Goal: Find specific page/section: Find specific page/section

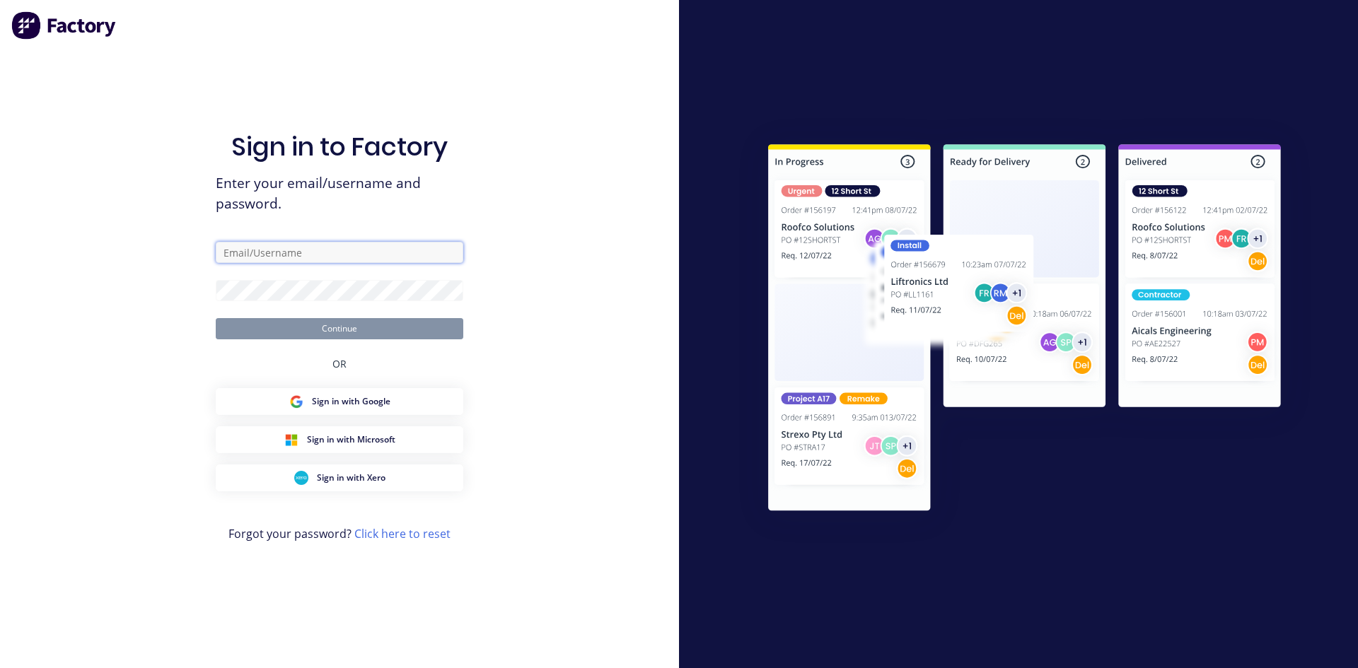
click at [281, 252] on input "text" at bounding box center [340, 252] width 248 height 21
type input "[EMAIL_ADDRESS][DOMAIN_NAME]"
click at [332, 329] on button "Continue" at bounding box center [340, 328] width 248 height 21
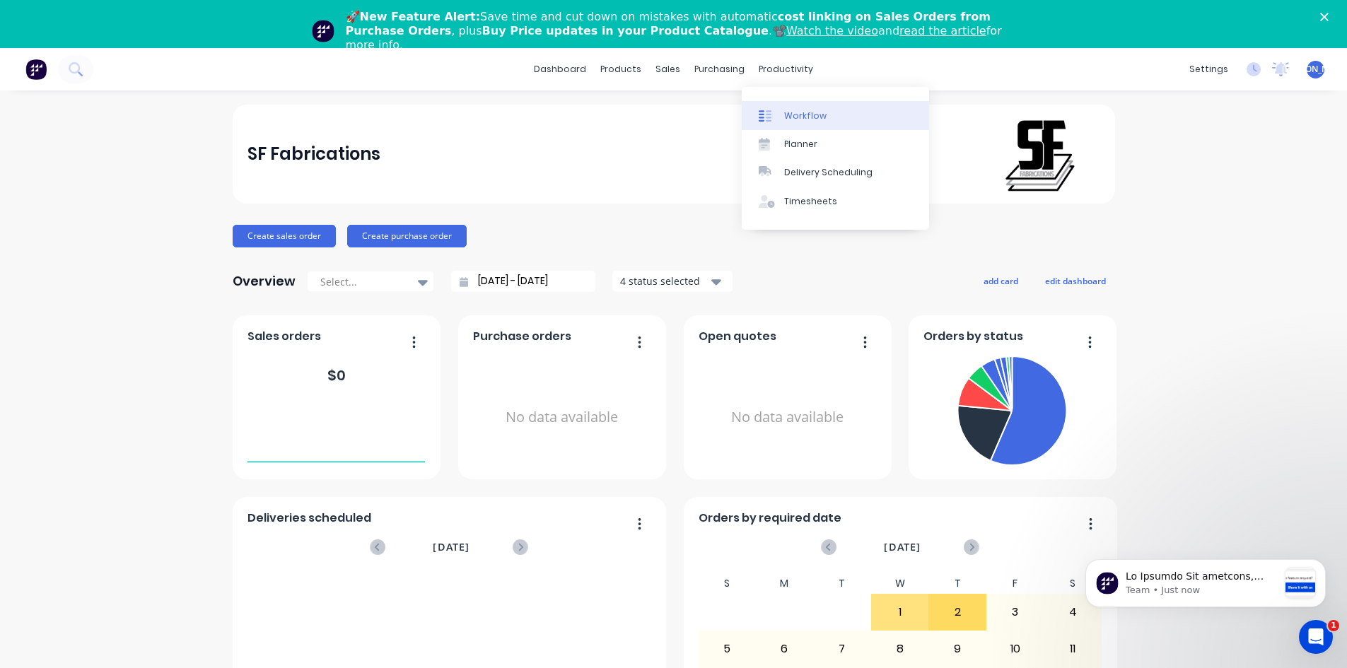
click at [789, 112] on div "Workflow" at bounding box center [805, 116] width 42 height 13
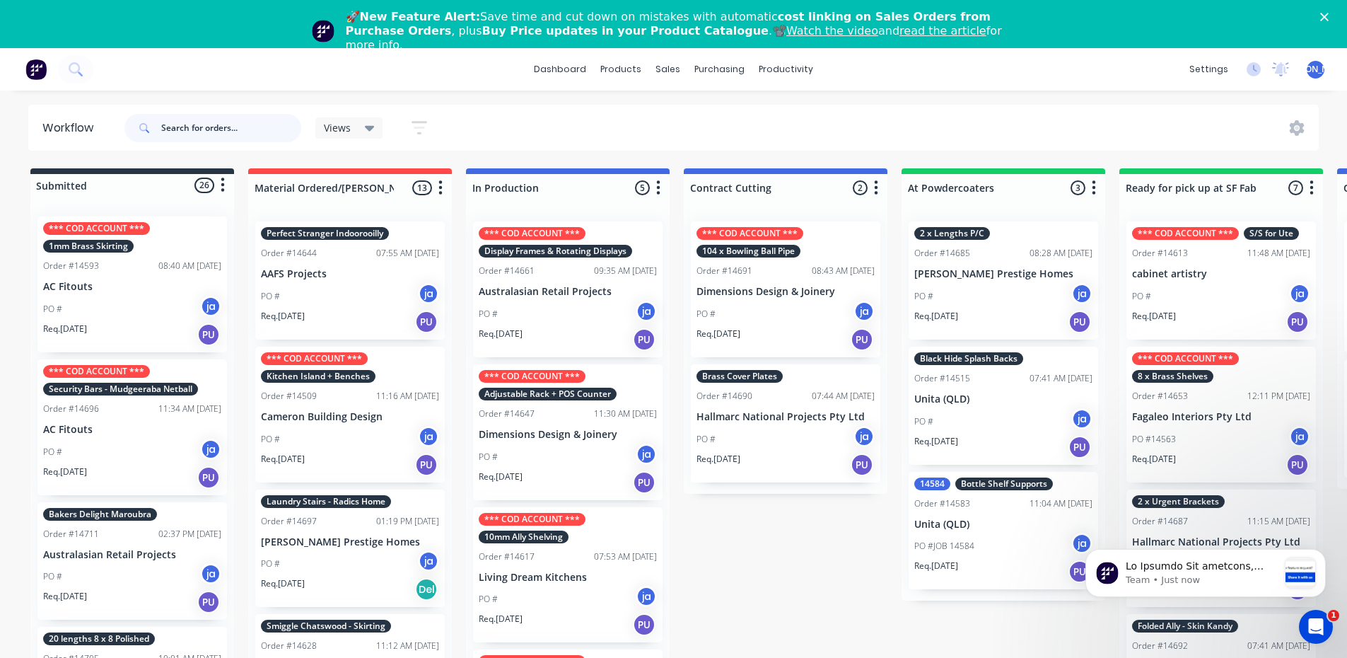
click at [171, 128] on input "text" at bounding box center [231, 128] width 140 height 28
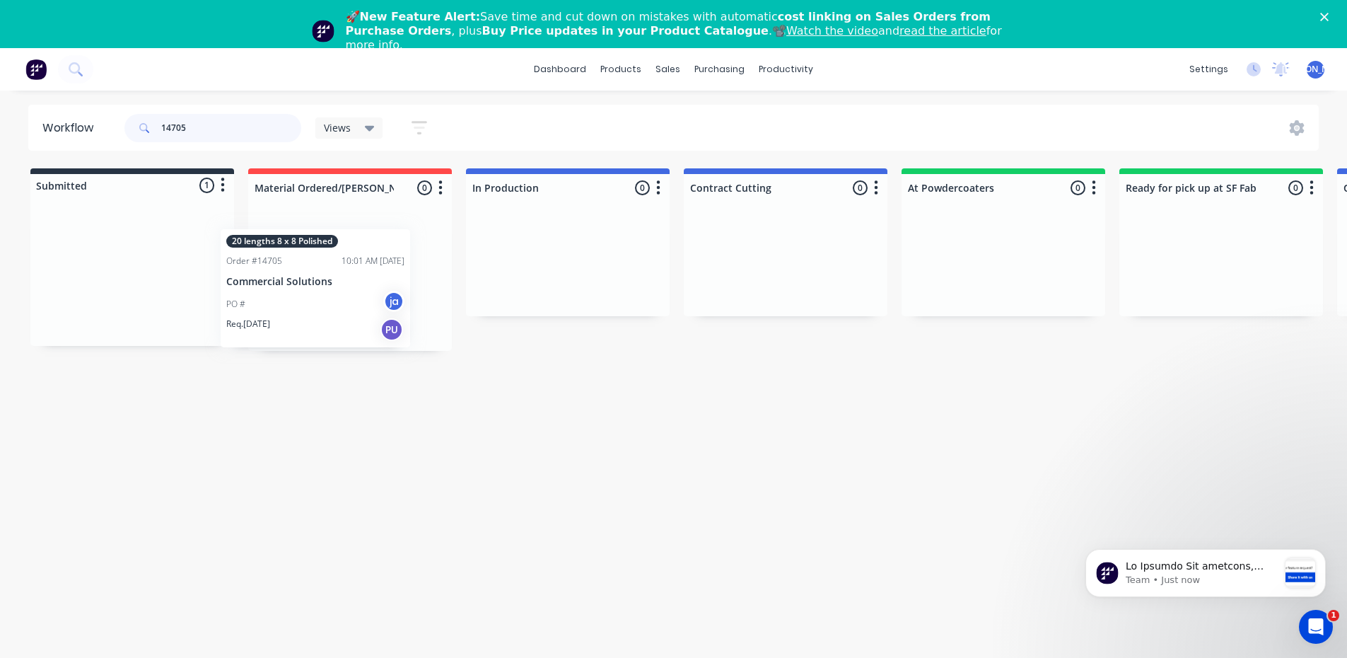
drag, startPoint x: 133, startPoint y: 276, endPoint x: 339, endPoint y: 277, distance: 205.8
click at [339, 278] on div "Submitted 1 Status colour #273444 hex #273444 Save Cancel Summaries Total order…" at bounding box center [1168, 259] width 2358 height 182
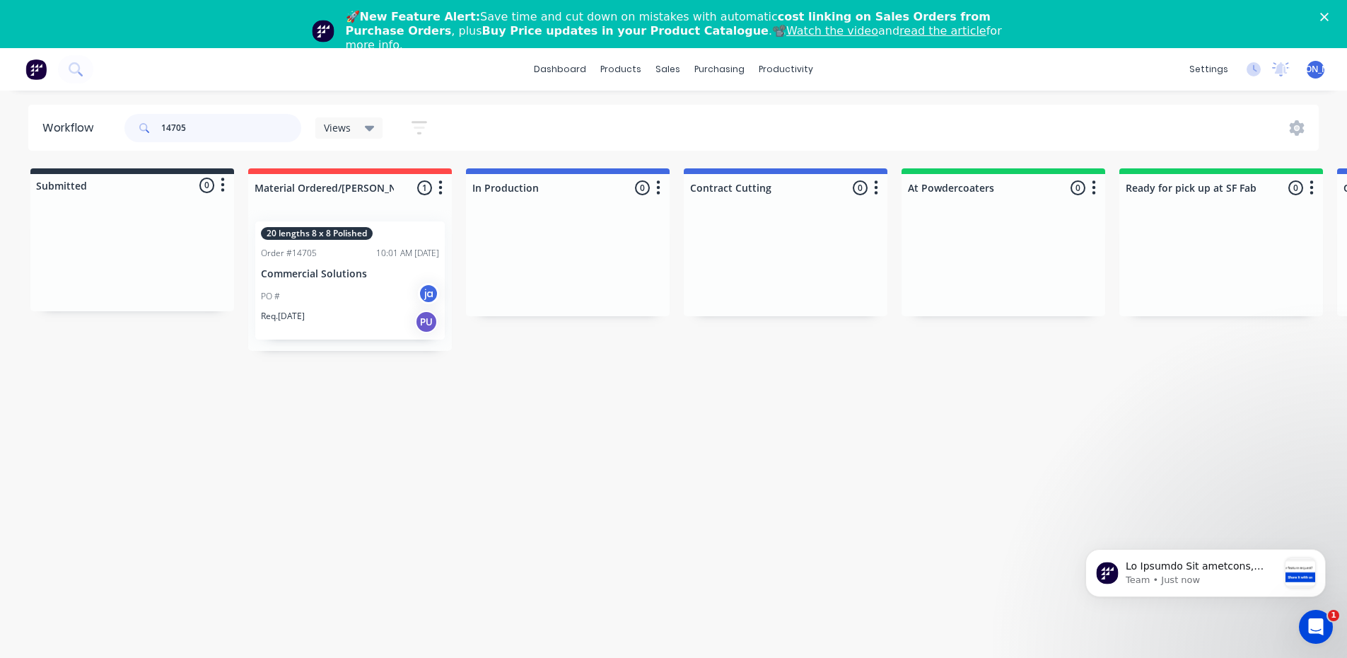
click at [191, 128] on input "14705" at bounding box center [231, 128] width 140 height 28
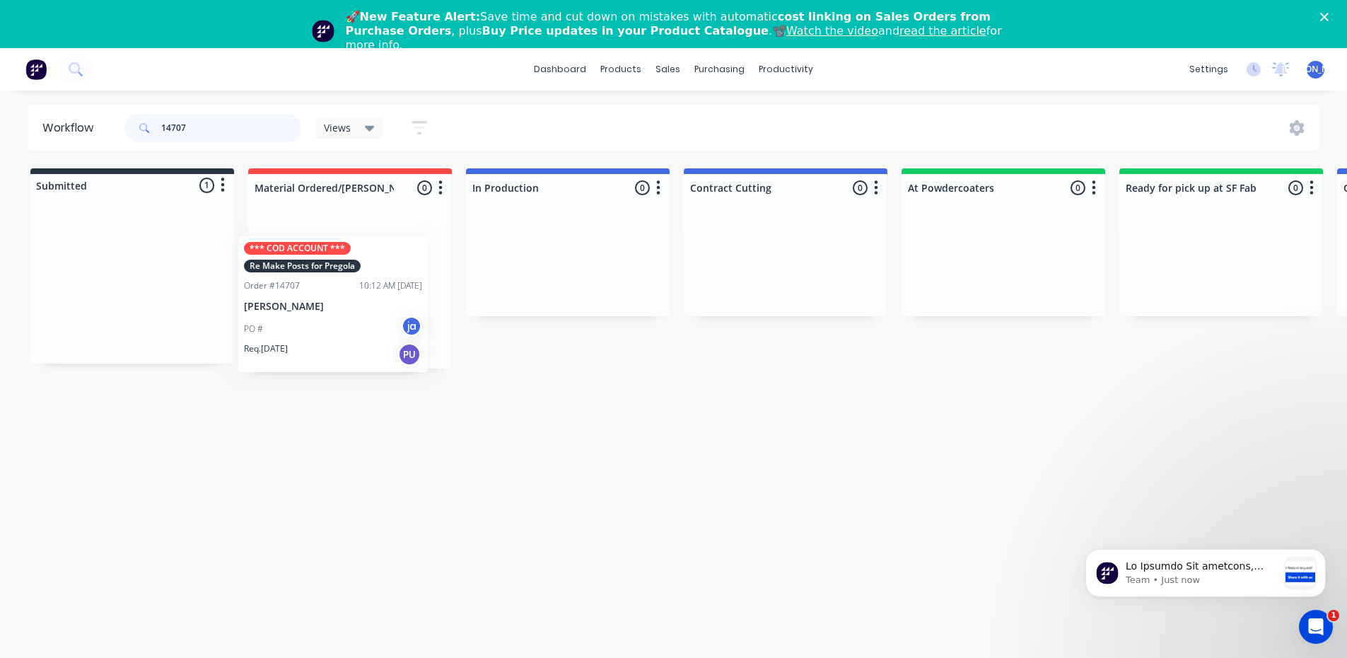
drag, startPoint x: 142, startPoint y: 279, endPoint x: 363, endPoint y: 294, distance: 221.8
click at [363, 295] on div "Submitted 1 Status colour #273444 hex #273444 Save Cancel Summaries Total order…" at bounding box center [1168, 268] width 2358 height 200
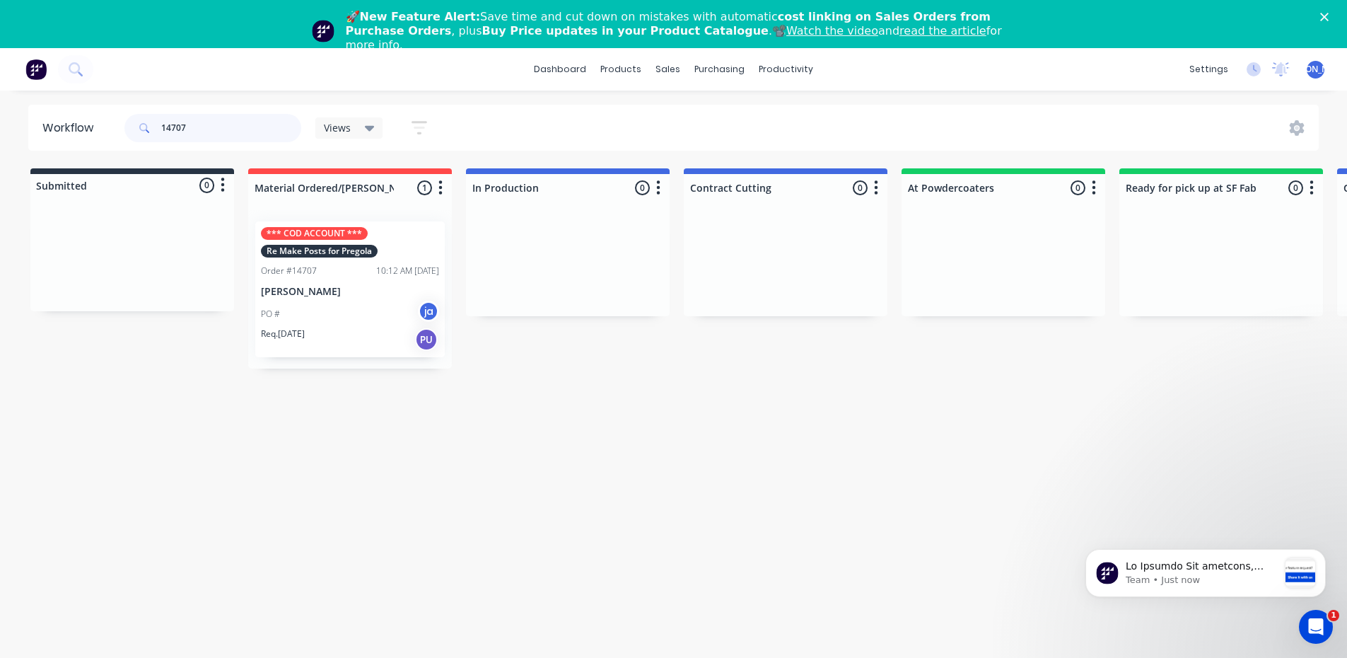
click at [208, 131] on input "14707" at bounding box center [231, 128] width 140 height 28
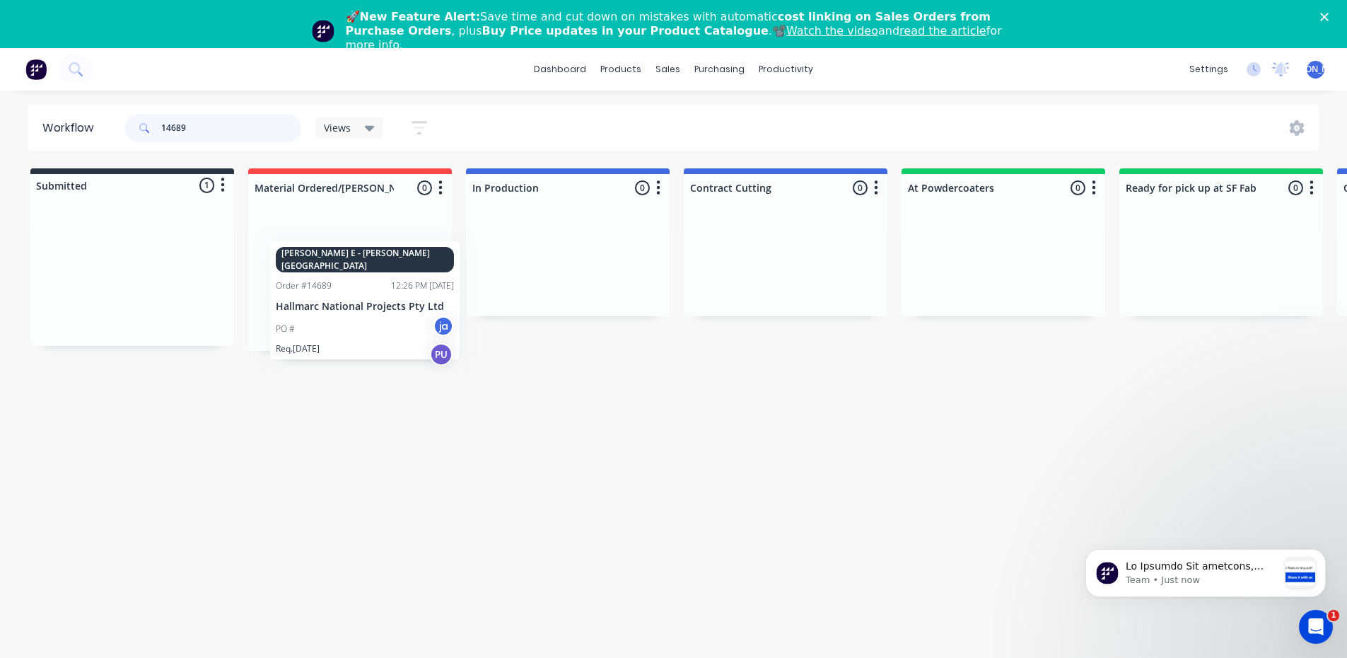
drag, startPoint x: 144, startPoint y: 319, endPoint x: 361, endPoint y: 287, distance: 220.1
click at [359, 289] on div "Submitted 1 Status colour #273444 hex #273444 Save Cancel Summaries Total order…" at bounding box center [1168, 259] width 2358 height 182
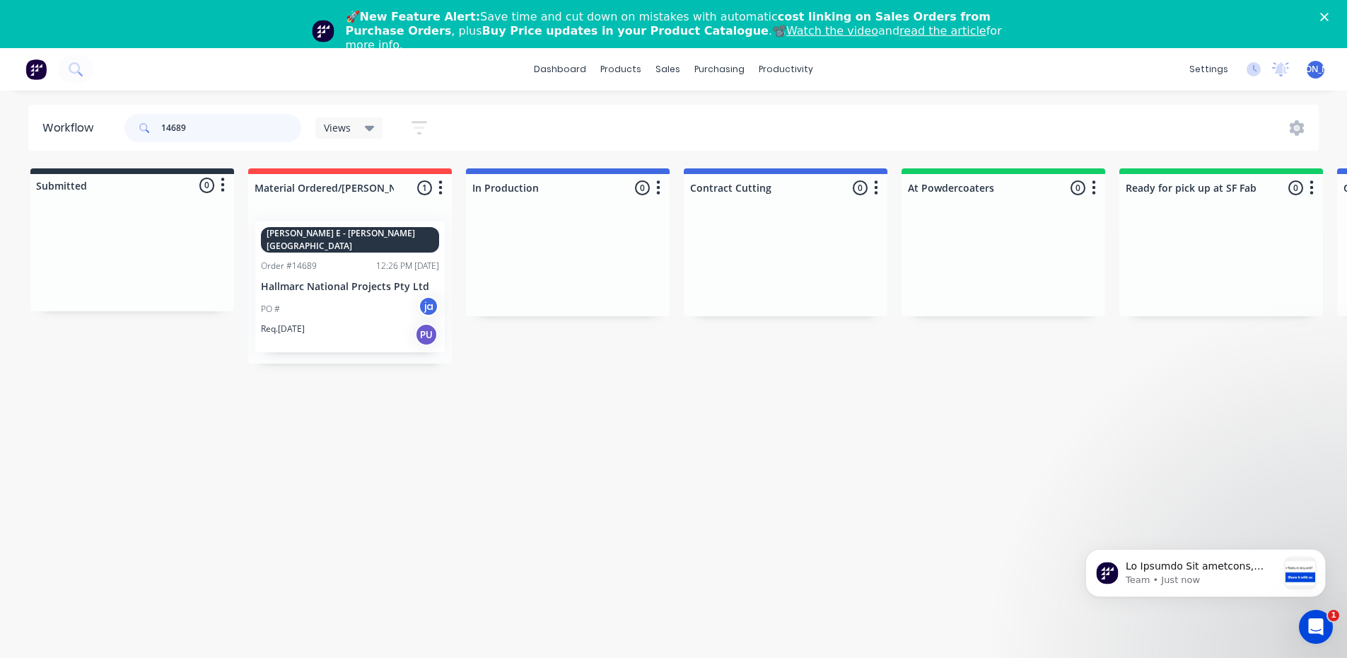
click at [209, 129] on input "14689" at bounding box center [231, 128] width 140 height 28
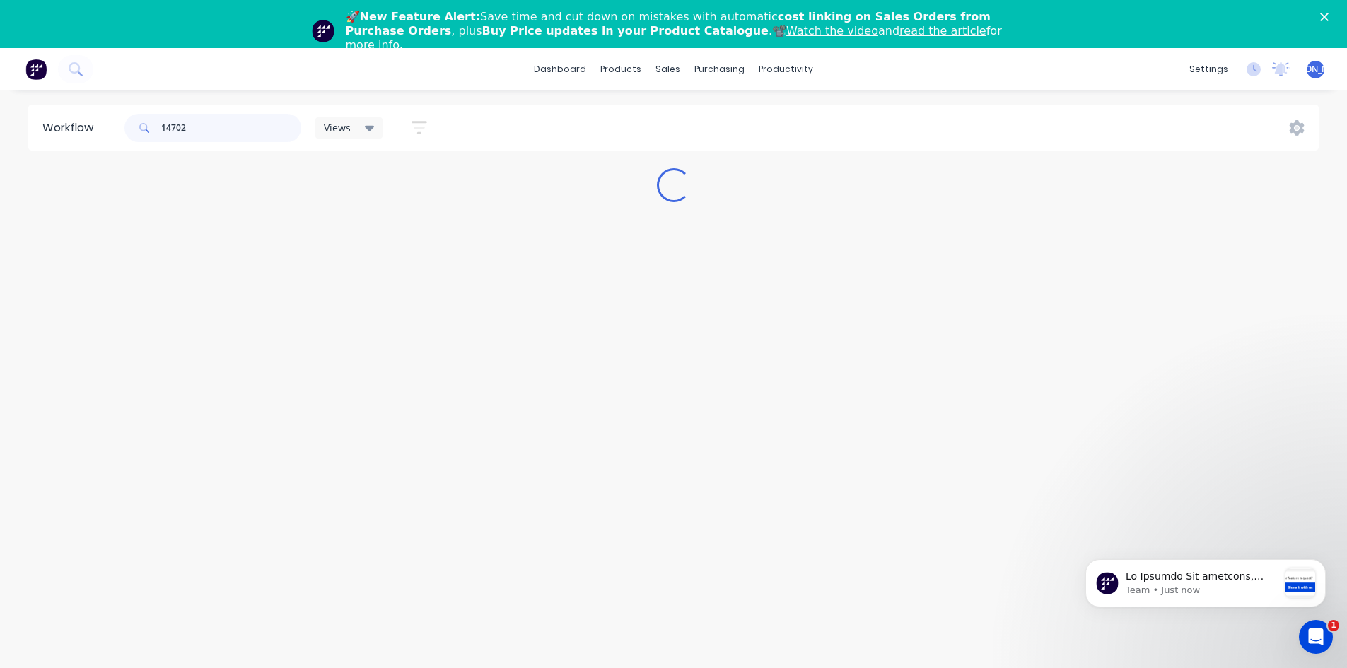
click at [207, 125] on input "14702" at bounding box center [231, 128] width 140 height 28
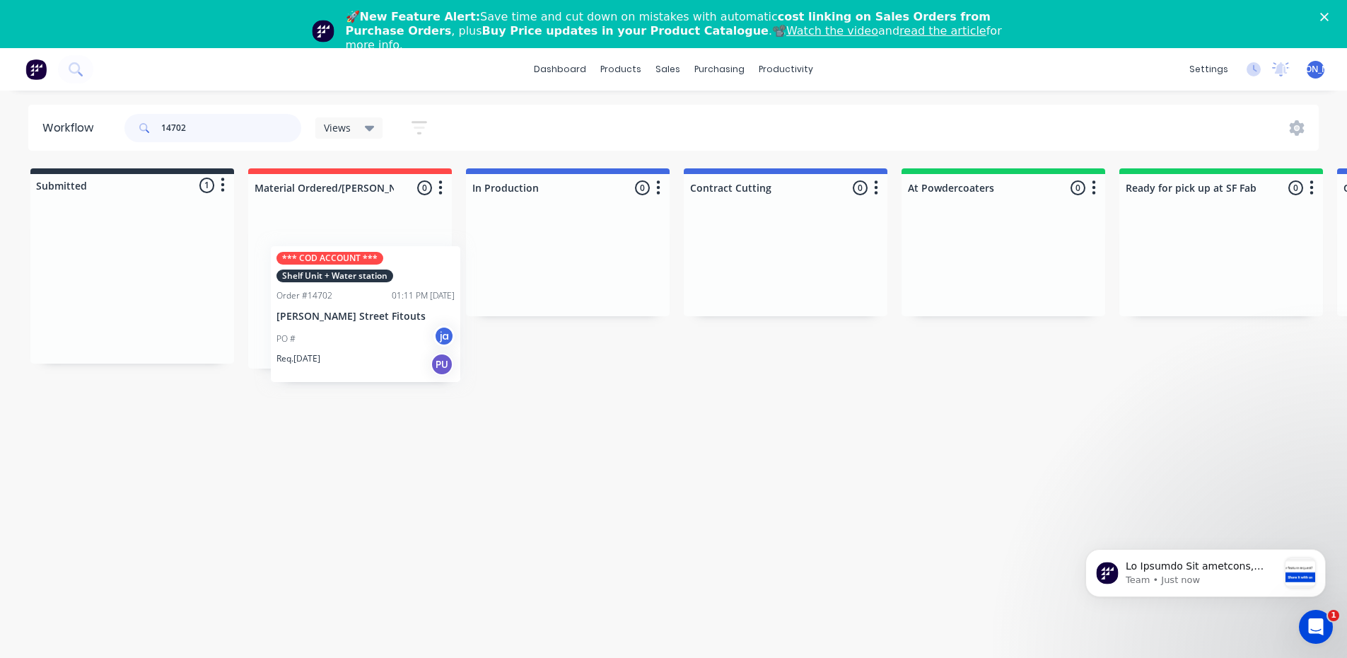
drag, startPoint x: 140, startPoint y: 272, endPoint x: 381, endPoint y: 282, distance: 241.3
click at [381, 284] on div "Submitted 1 Status colour #273444 hex #273444 Save Cancel Summaries Total order…" at bounding box center [1168, 268] width 2358 height 200
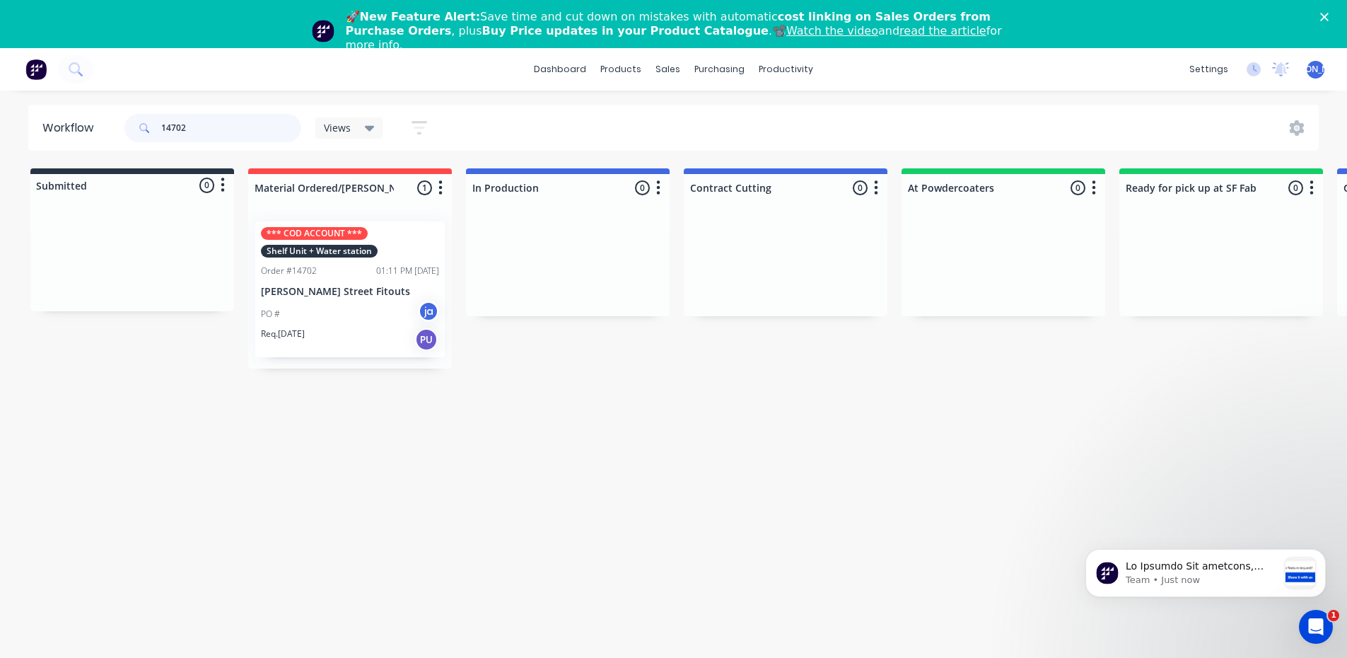
click at [219, 125] on input "14702" at bounding box center [231, 128] width 140 height 28
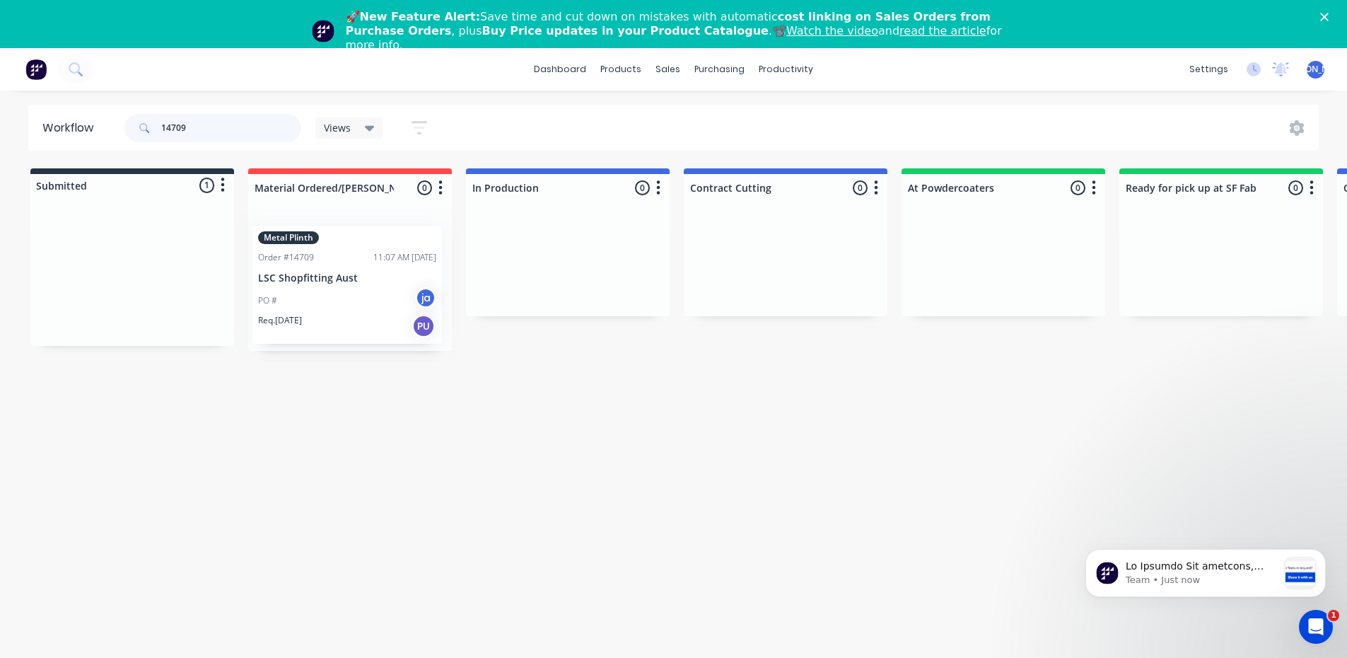
drag, startPoint x: 124, startPoint y: 277, endPoint x: 345, endPoint y: 288, distance: 220.9
click at [345, 289] on div "Submitted 1 Status colour #273444 hex #273444 Save Cancel Summaries Total order…" at bounding box center [1168, 259] width 2358 height 182
click at [182, 274] on div at bounding box center [132, 258] width 204 height 106
click at [201, 135] on input "14709" at bounding box center [231, 128] width 140 height 28
drag, startPoint x: 129, startPoint y: 264, endPoint x: 355, endPoint y: 253, distance: 226.5
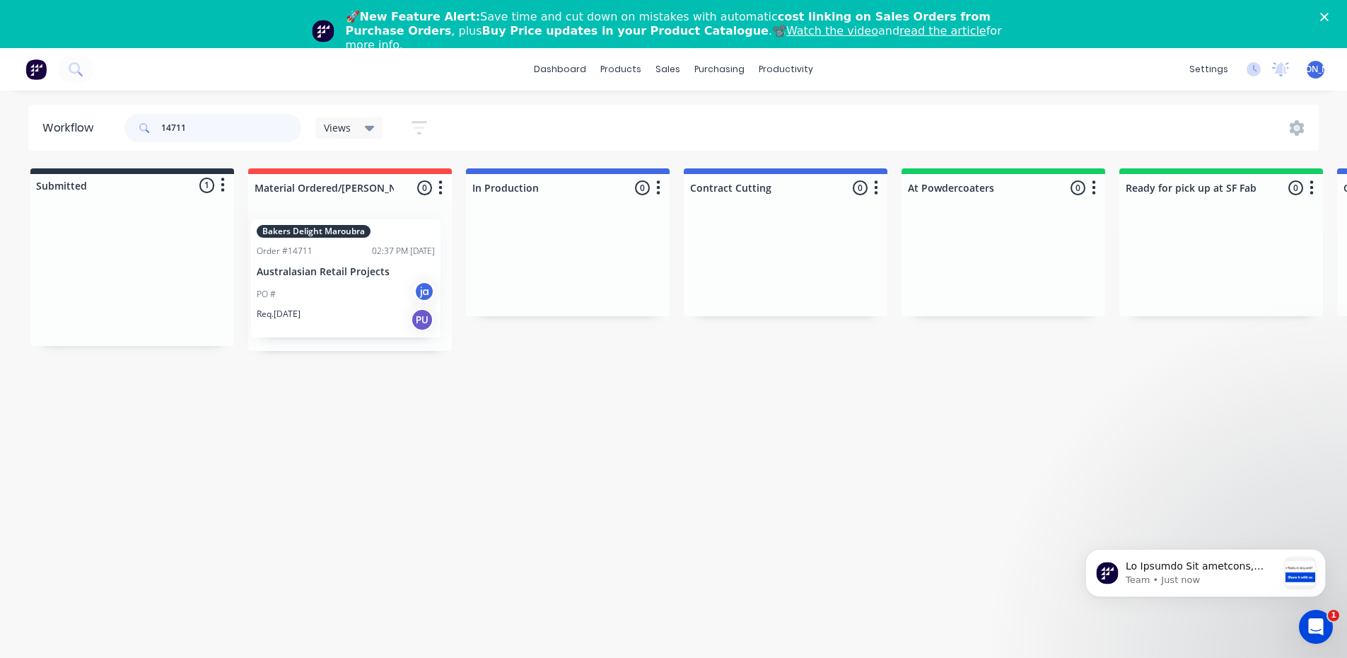
click at [355, 253] on div "Submitted 1 Status colour #273444 hex #273444 Save Cancel Summaries Total order…" at bounding box center [1168, 259] width 2358 height 182
click at [211, 130] on input "14711" at bounding box center [231, 128] width 140 height 28
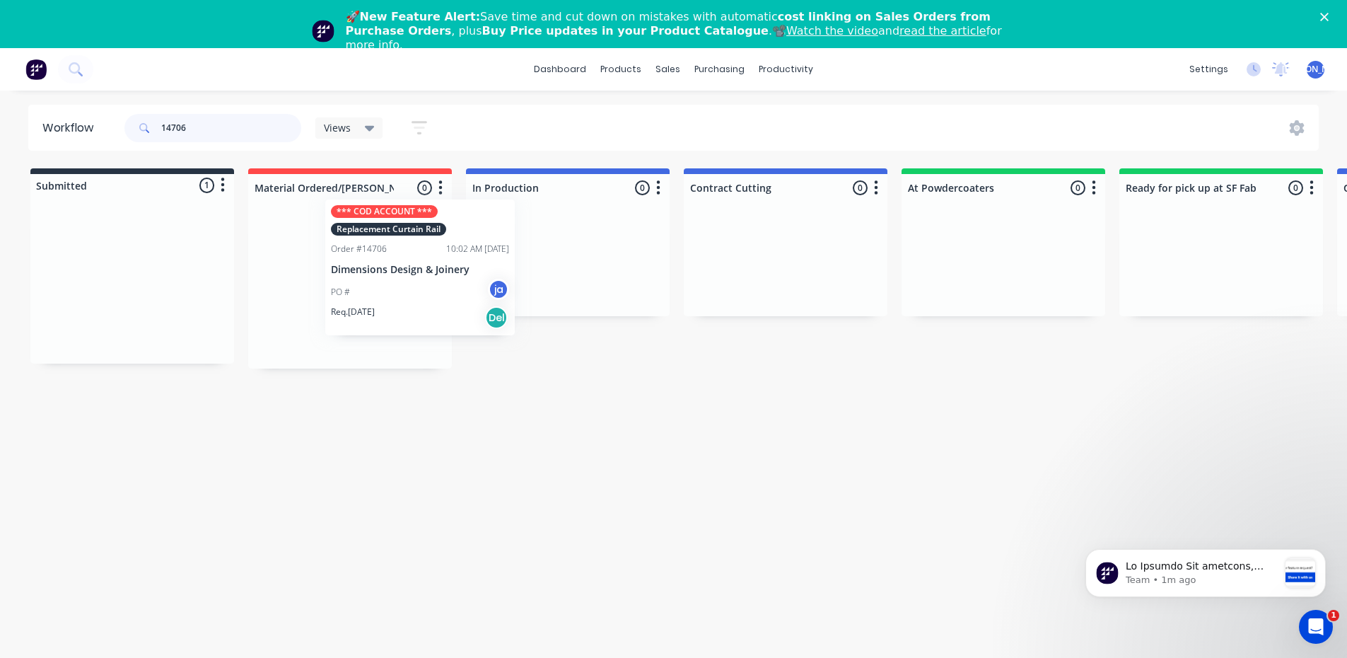
drag, startPoint x: 120, startPoint y: 298, endPoint x: 418, endPoint y: 269, distance: 299.2
click at [416, 281] on div "Submitted 1 Status colour #273444 hex #273444 Save Cancel Summaries Total order…" at bounding box center [1168, 268] width 2358 height 200
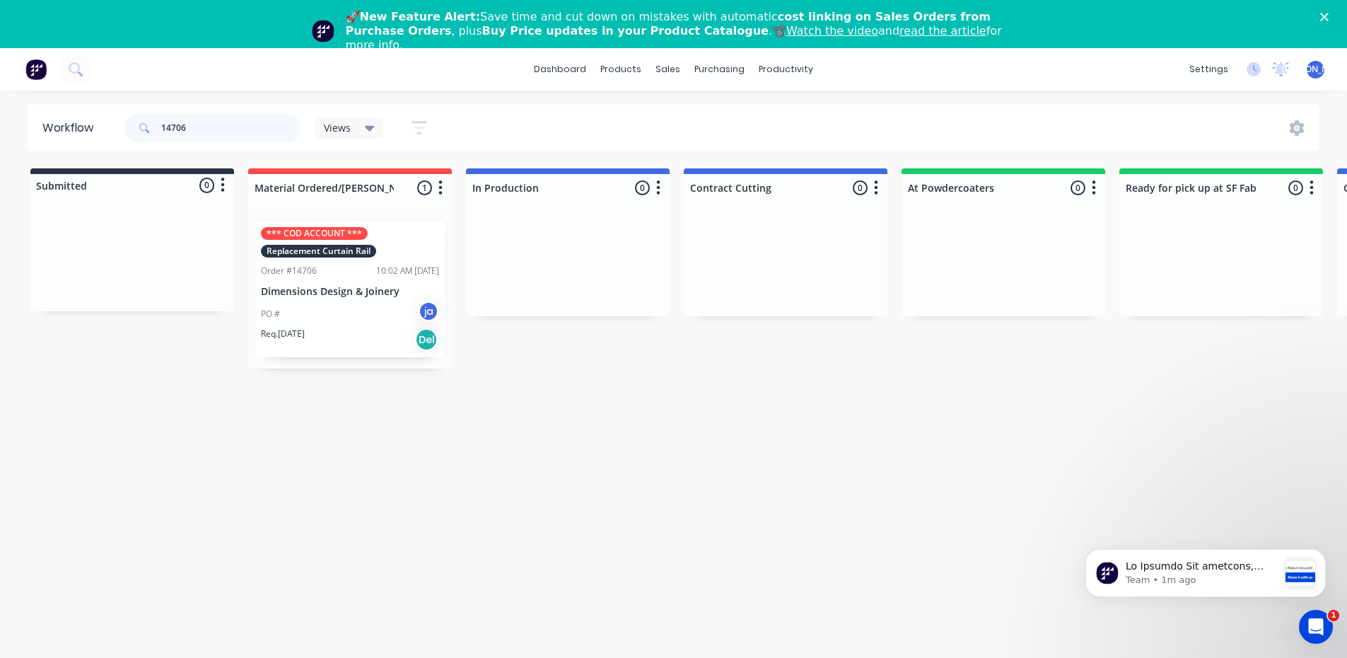
type input "14706"
click at [141, 395] on div "Workflow 14706 Views Save new view None (Default) edit Show/Hide statuses Show …" at bounding box center [673, 391] width 1347 height 573
